Goal: Task Accomplishment & Management: Use online tool/utility

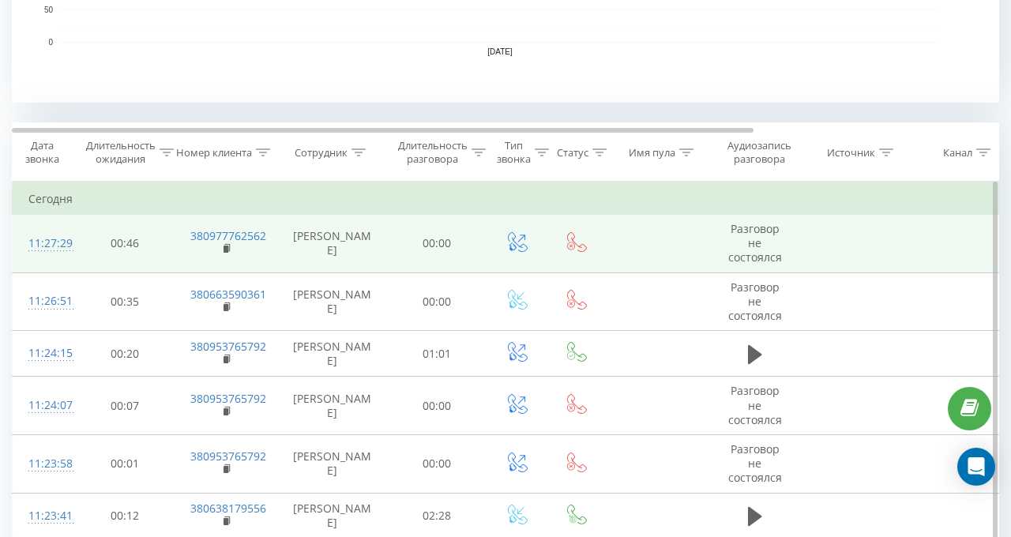
scroll to position [632, 0]
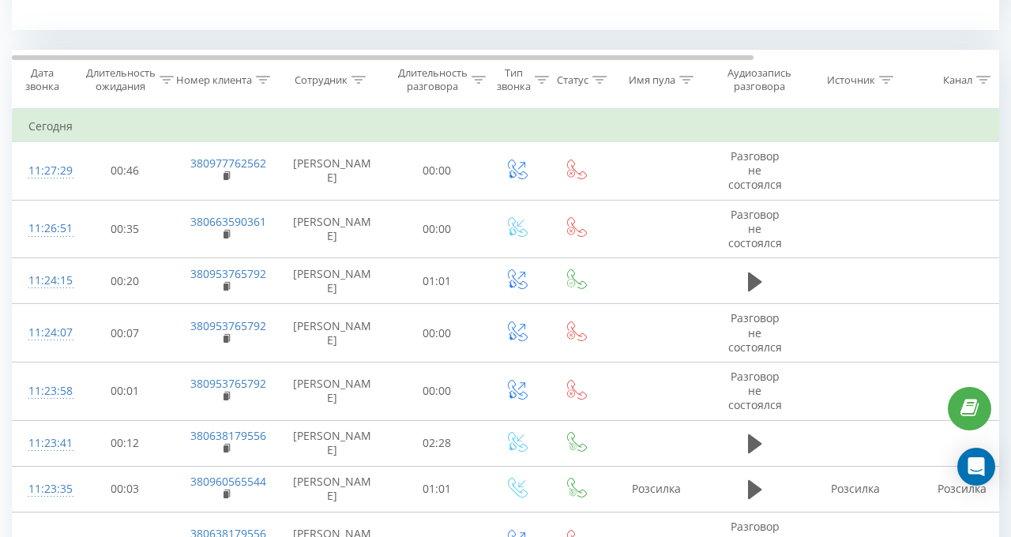
click at [357, 77] on icon at bounding box center [358, 80] width 14 height 8
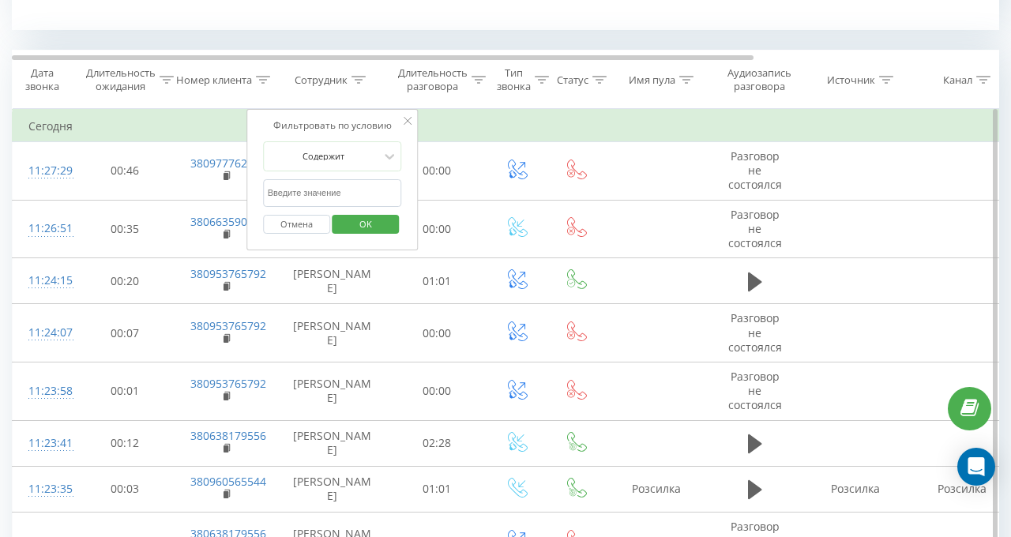
click at [338, 193] on input "text" at bounding box center [332, 193] width 139 height 28
type input "валерія"
click at [384, 226] on span "OK" at bounding box center [366, 224] width 44 height 24
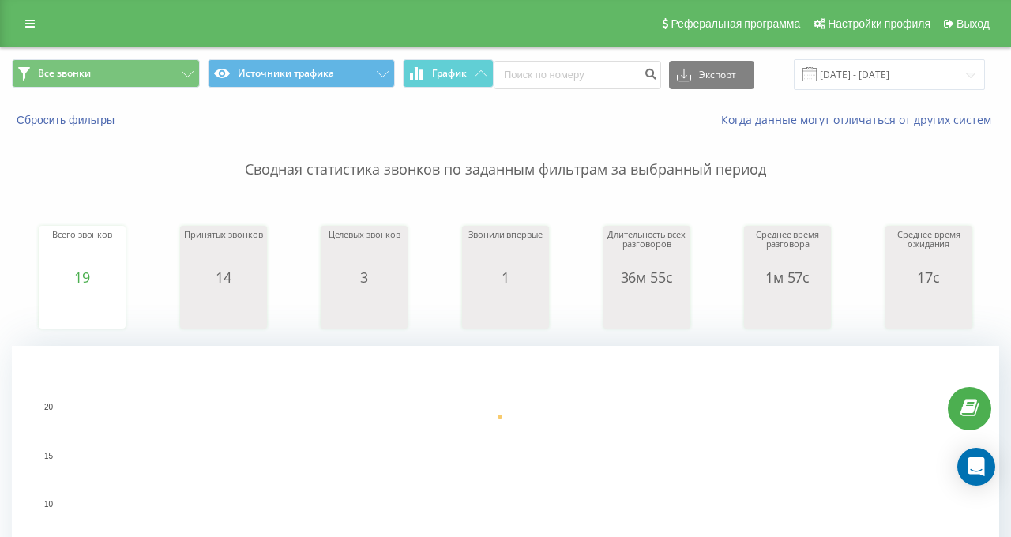
scroll to position [474, 0]
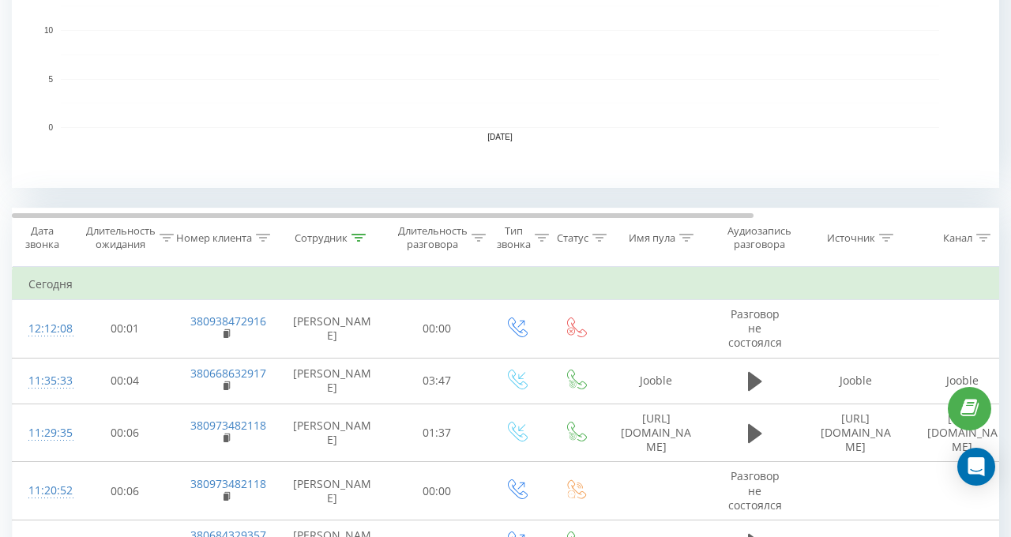
click at [363, 234] on icon at bounding box center [358, 238] width 14 height 8
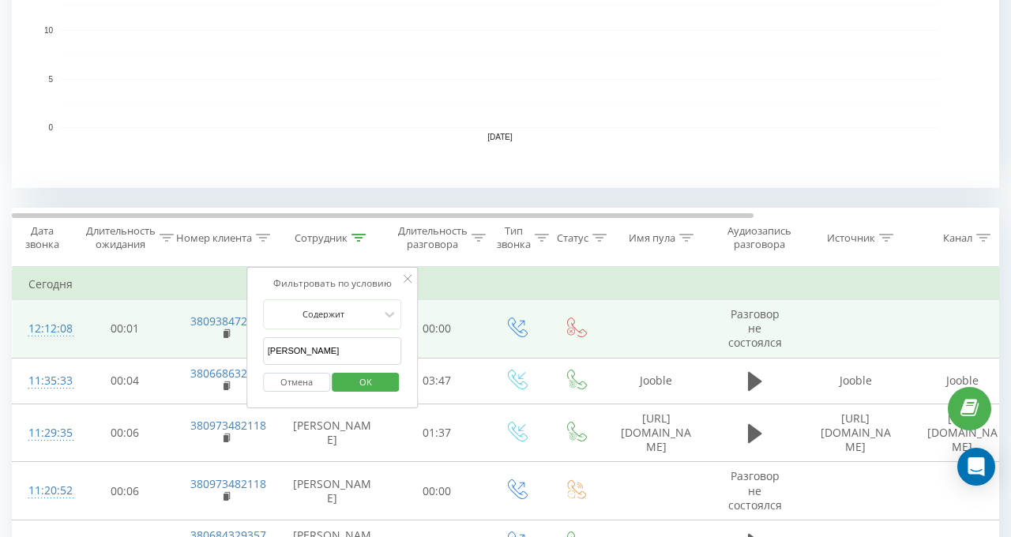
drag, startPoint x: 314, startPoint y: 356, endPoint x: 209, endPoint y: 355, distance: 105.0
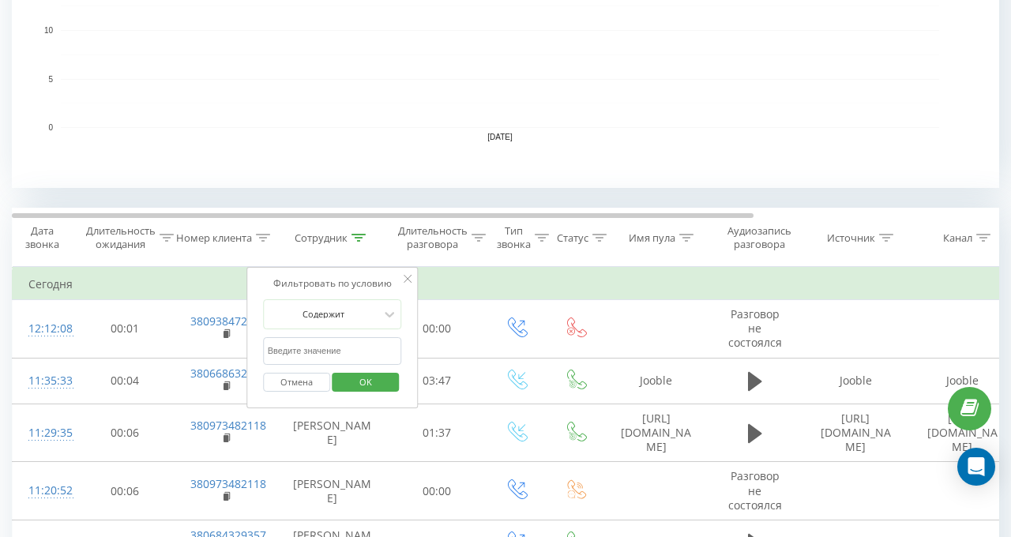
click at [345, 370] on span "OK" at bounding box center [366, 382] width 44 height 24
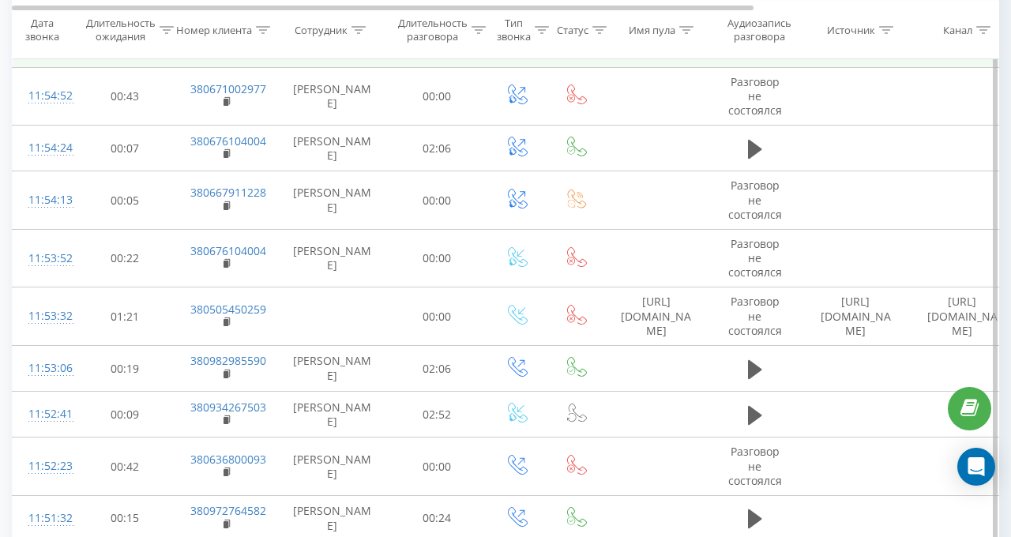
scroll to position [3222, 0]
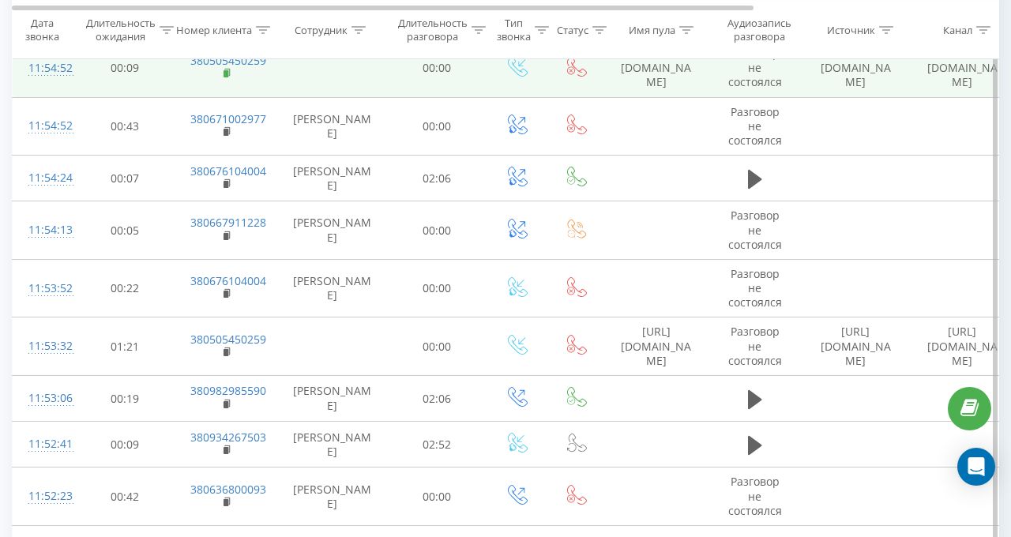
click at [225, 77] on rect at bounding box center [225, 73] width 5 height 7
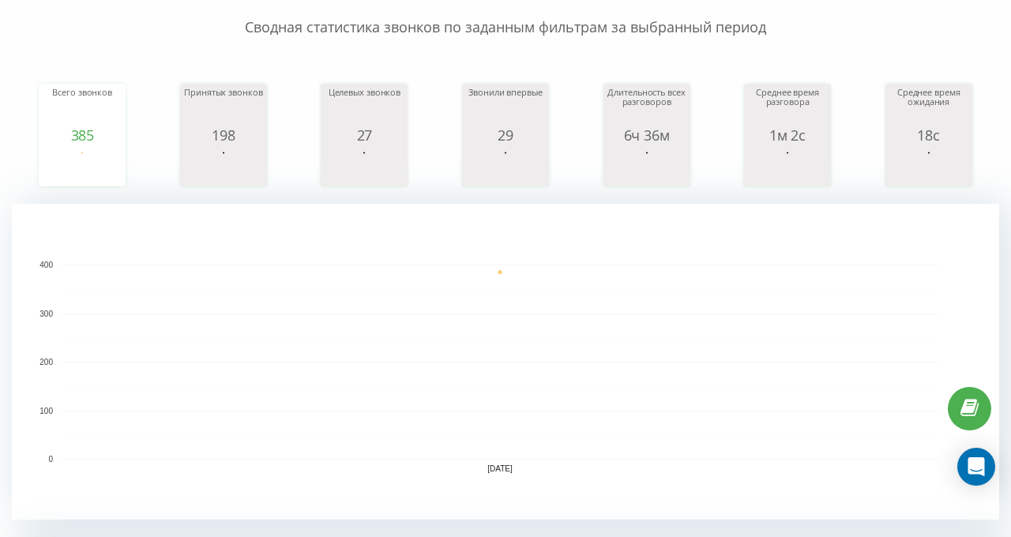
scroll to position [458, 0]
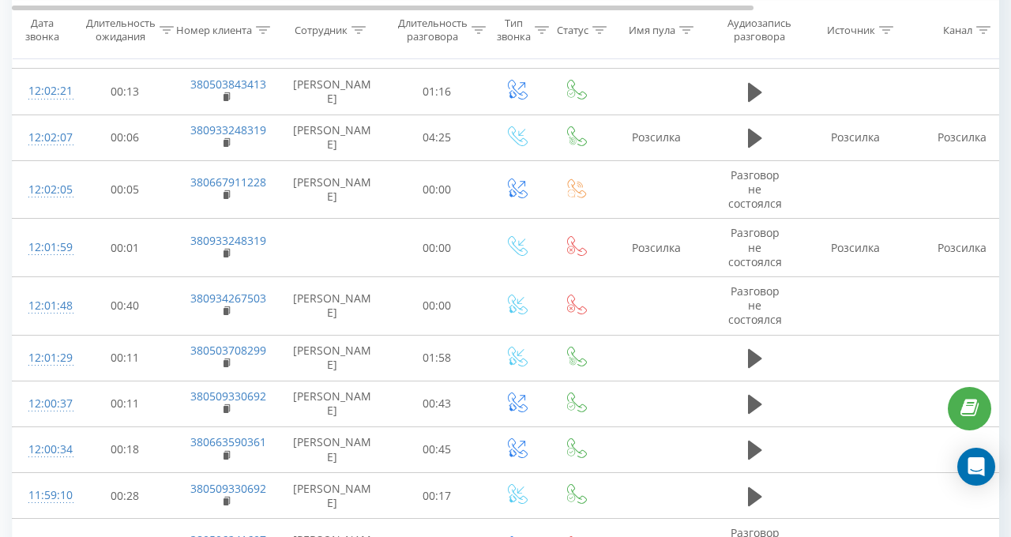
scroll to position [3159, 0]
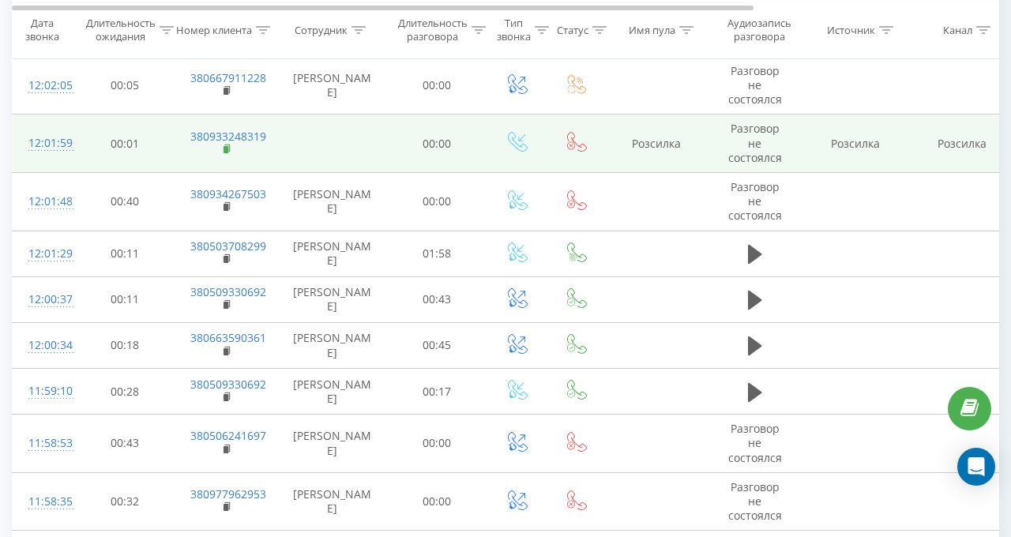
click at [227, 146] on rect at bounding box center [225, 149] width 5 height 7
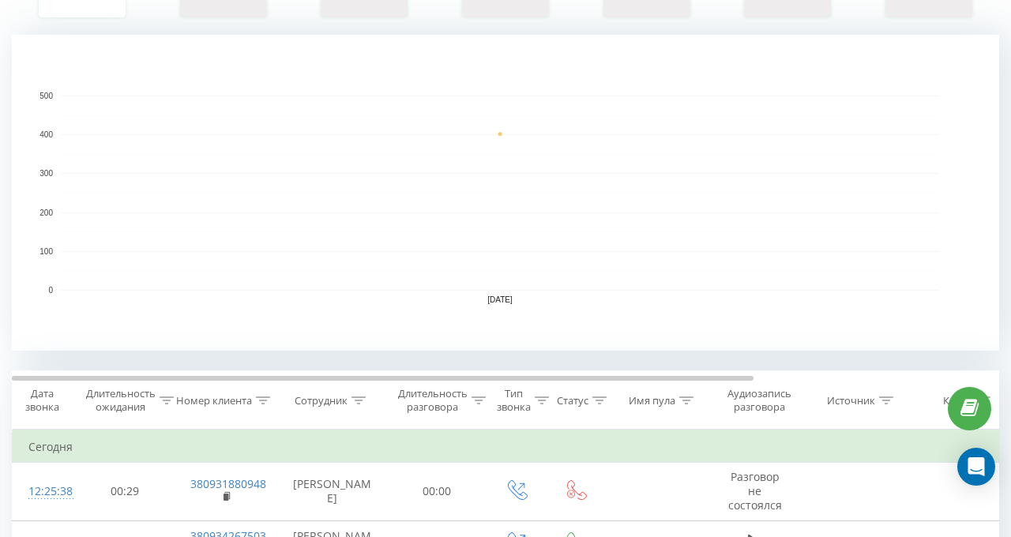
scroll to position [237, 0]
